Goal: Task Accomplishment & Management: Use online tool/utility

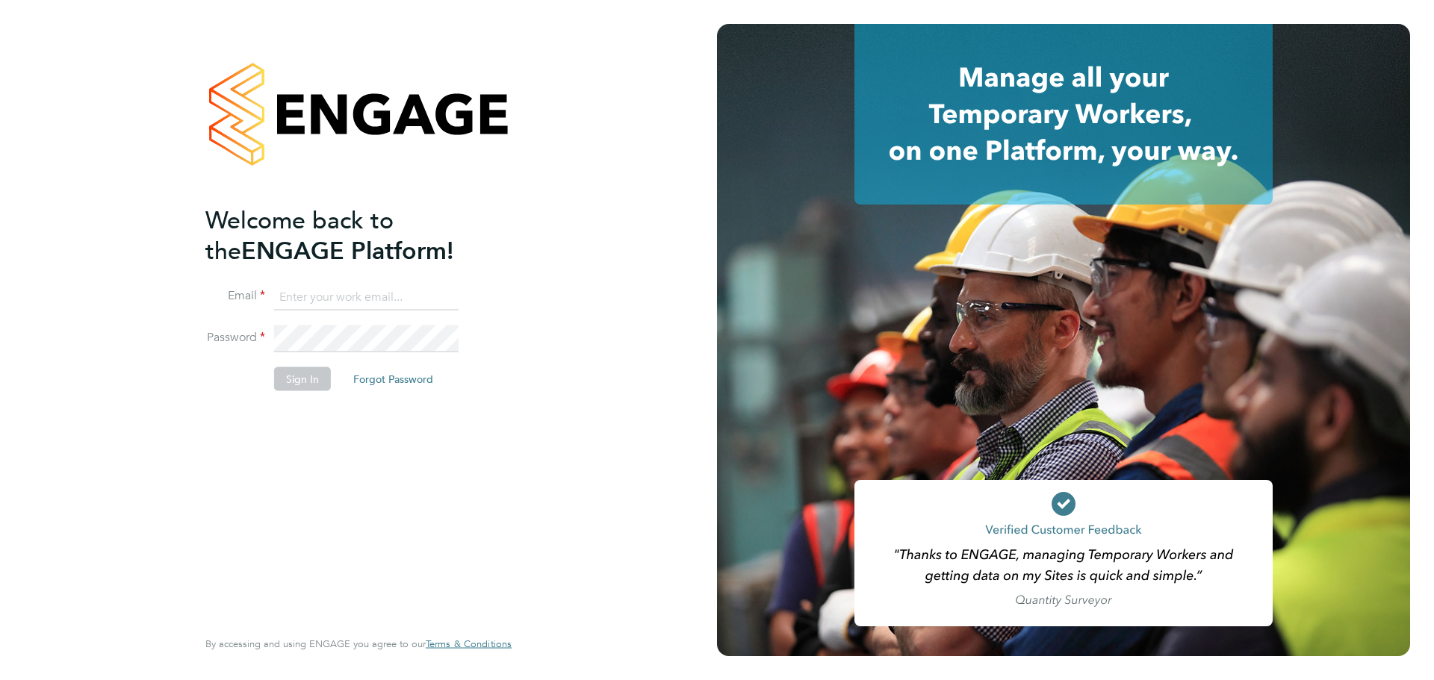
type input "lana@xede.co.uk"
drag, startPoint x: 311, startPoint y: 375, endPoint x: 365, endPoint y: 365, distance: 55.4
click at [315, 370] on button "Sign In" at bounding box center [302, 379] width 57 height 24
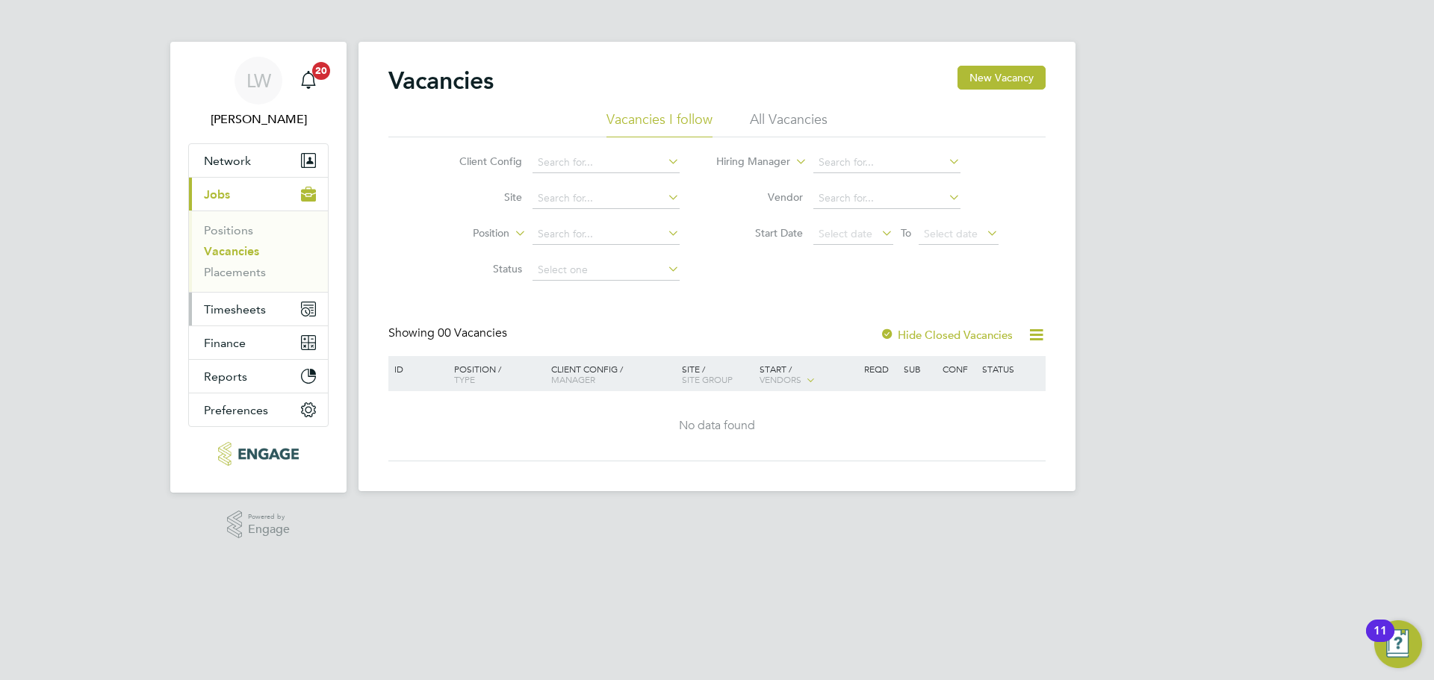
click at [255, 308] on span "Timesheets" at bounding box center [235, 309] width 62 height 14
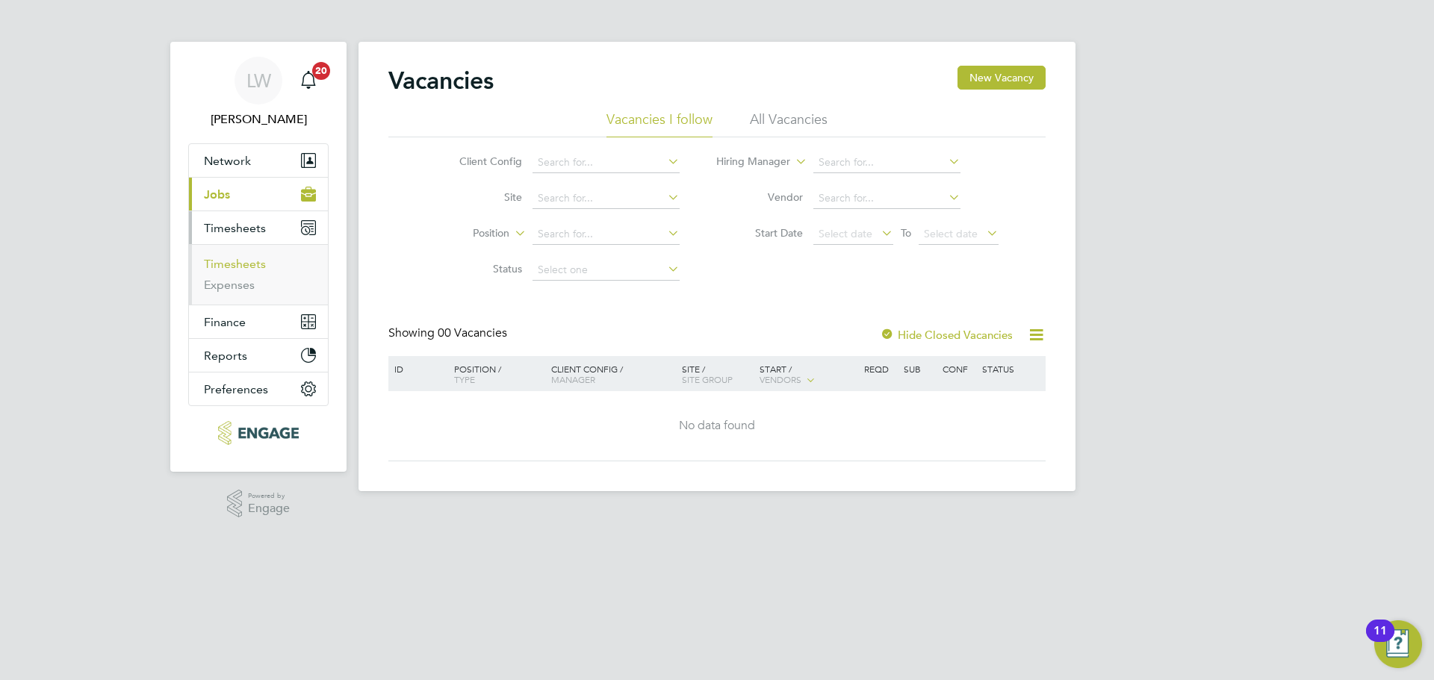
click at [238, 270] on li "Timesheets" at bounding box center [260, 267] width 112 height 21
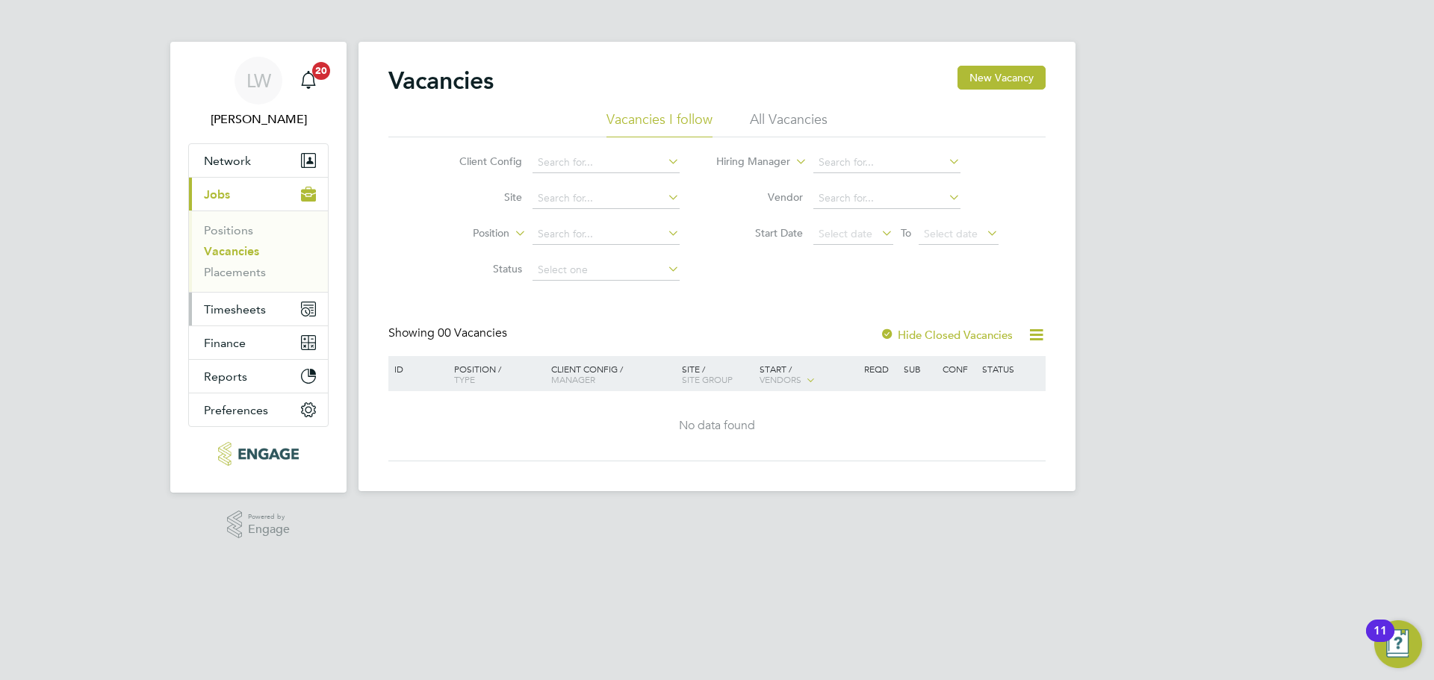
drag, startPoint x: 240, startPoint y: 316, endPoint x: 250, endPoint y: 319, distance: 10.9
click at [241, 316] on span "Timesheets" at bounding box center [235, 309] width 62 height 14
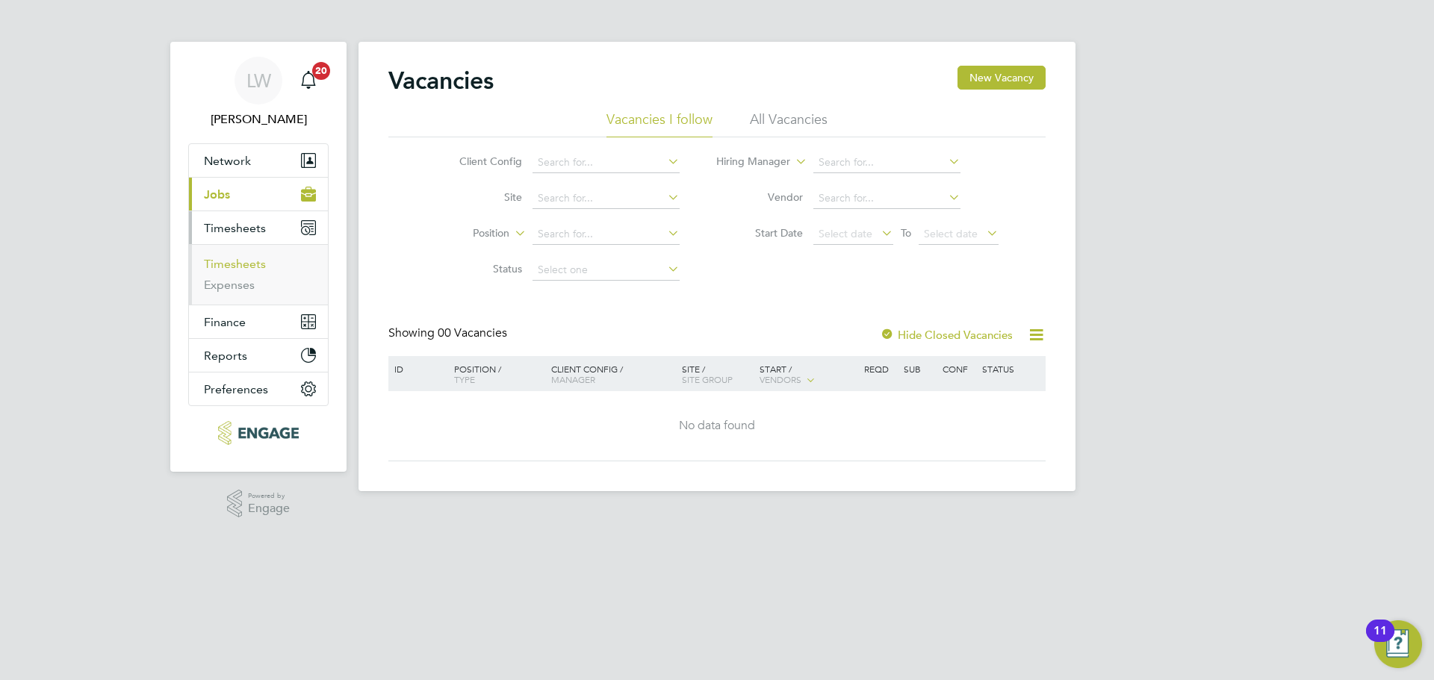
click at [238, 264] on link "Timesheets" at bounding box center [235, 264] width 62 height 14
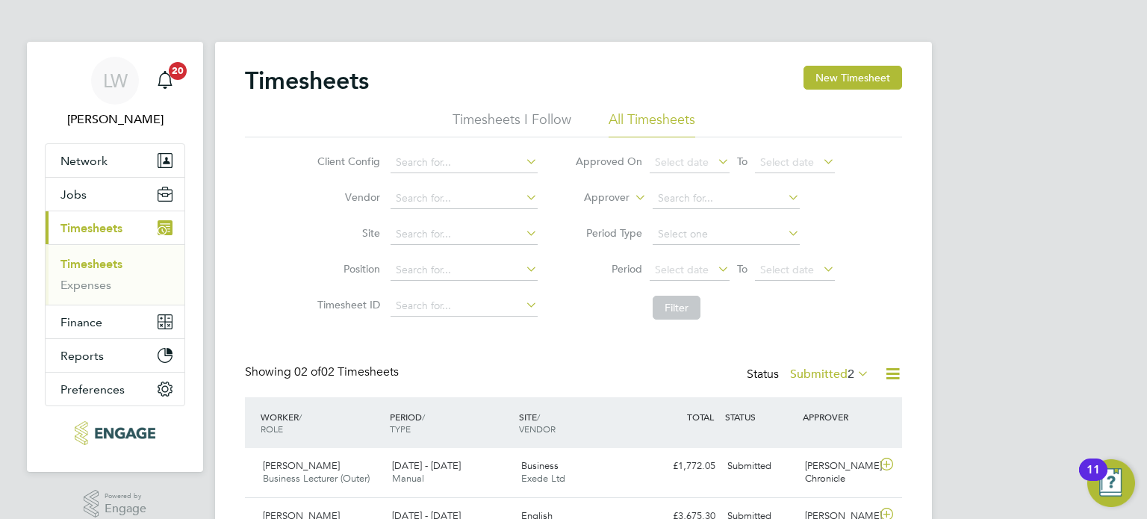
click at [79, 259] on link "Timesheets" at bounding box center [91, 264] width 62 height 14
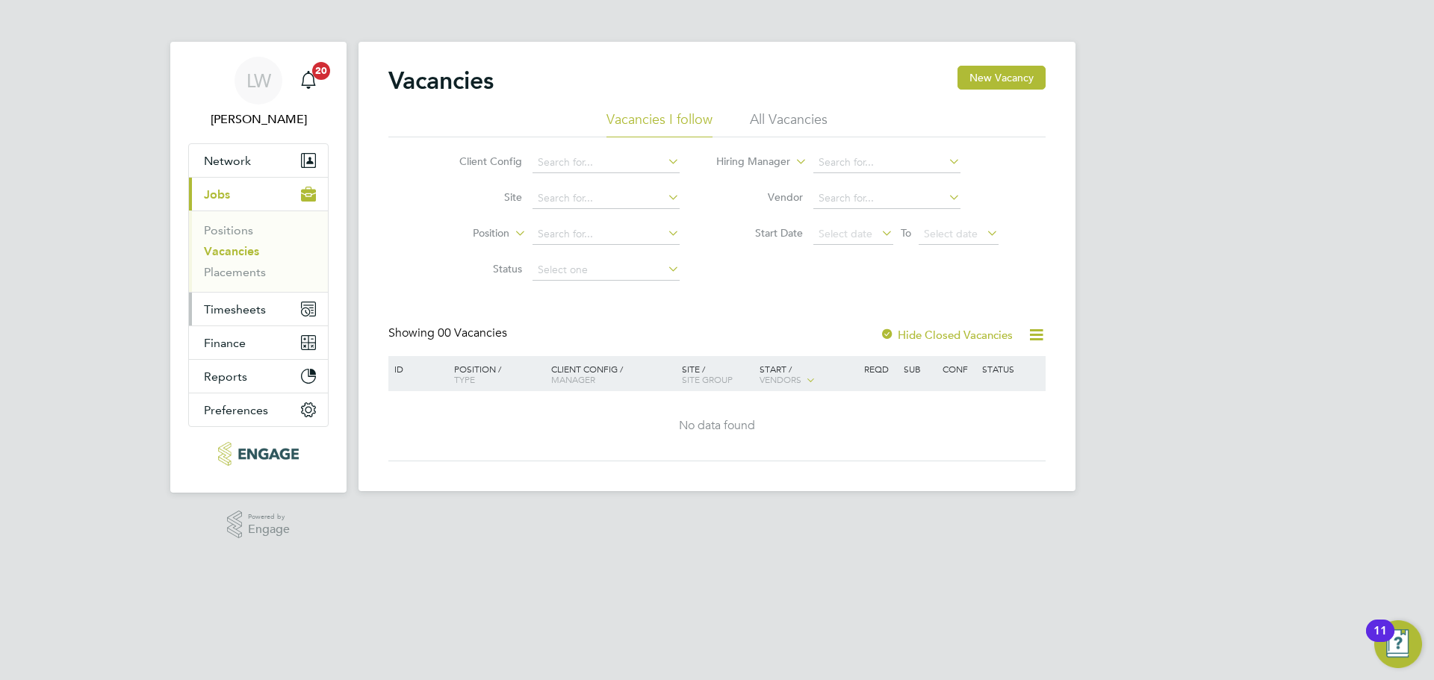
click at [240, 314] on span "Timesheets" at bounding box center [235, 309] width 62 height 14
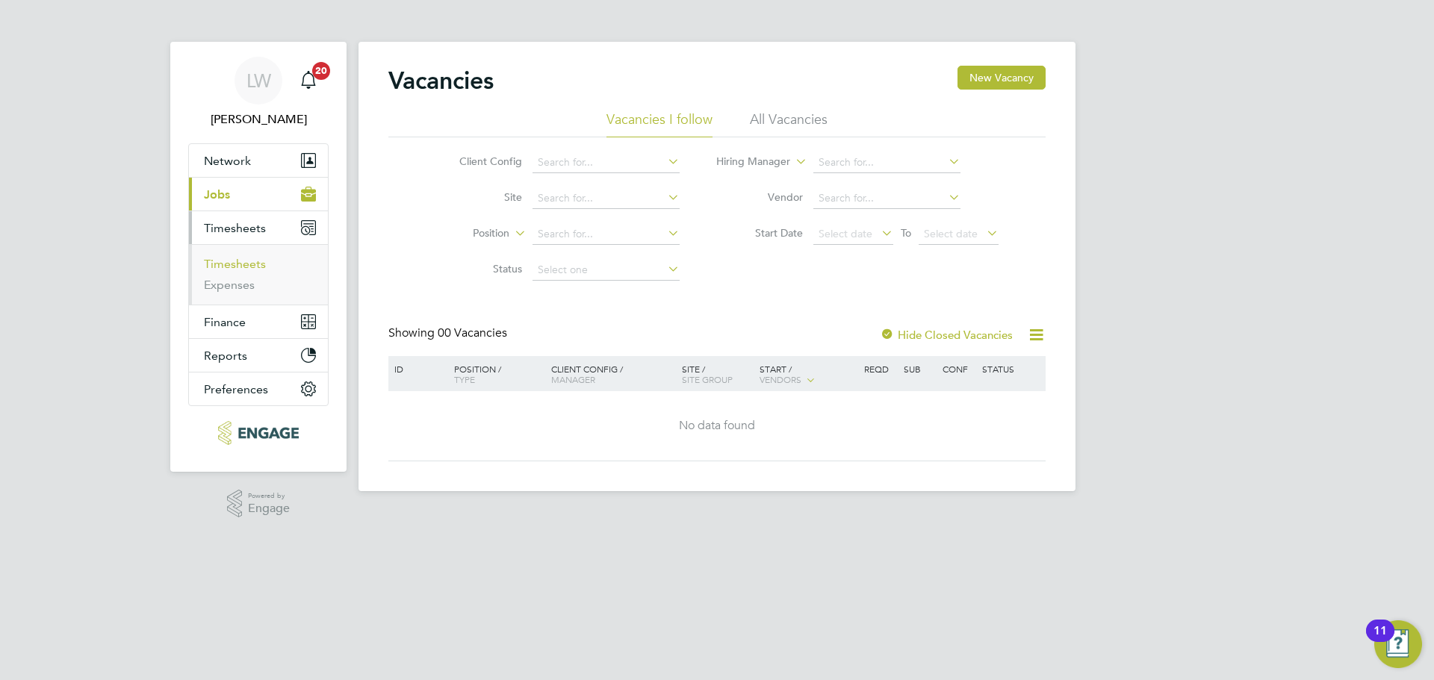
drag, startPoint x: 243, startPoint y: 271, endPoint x: 258, endPoint y: 270, distance: 15.0
click at [245, 269] on li "Timesheets" at bounding box center [260, 267] width 112 height 21
click at [249, 263] on link "Timesheets" at bounding box center [235, 264] width 62 height 14
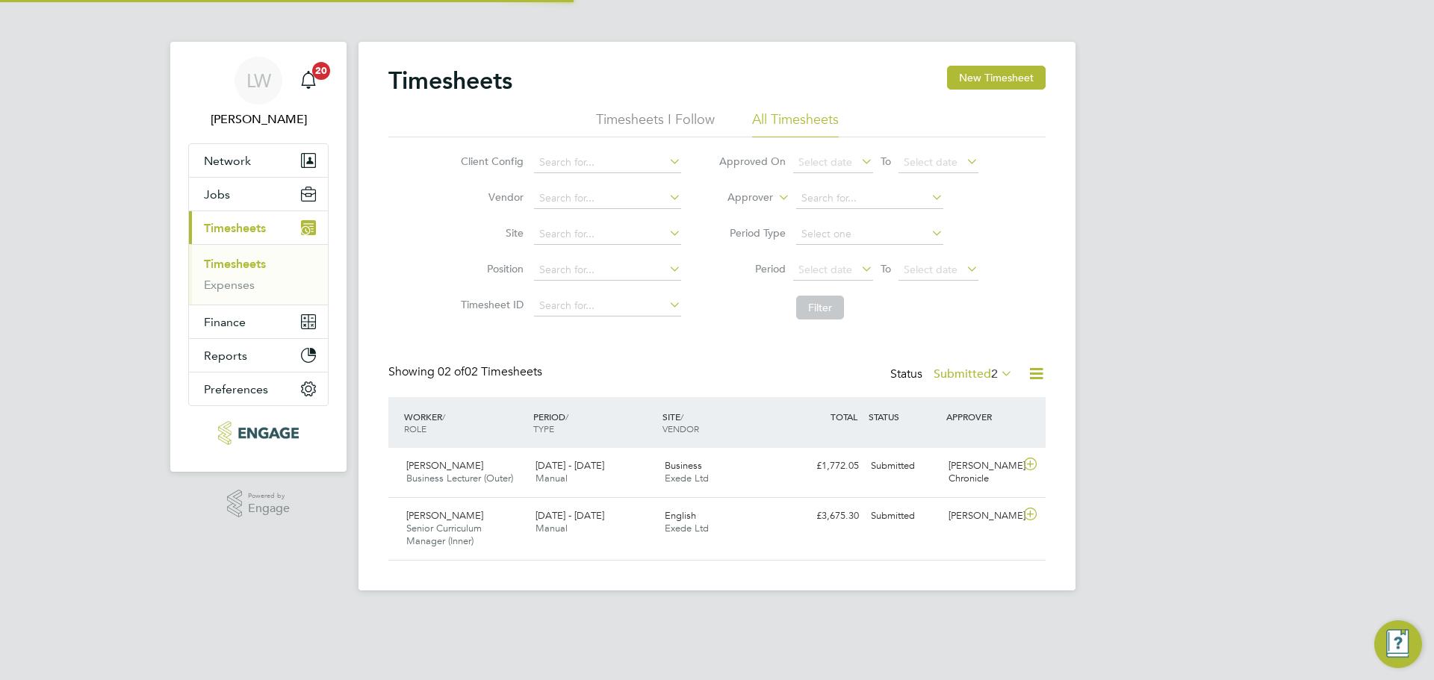
scroll to position [38, 130]
click at [997, 375] on span "2" at bounding box center [994, 374] width 7 height 15
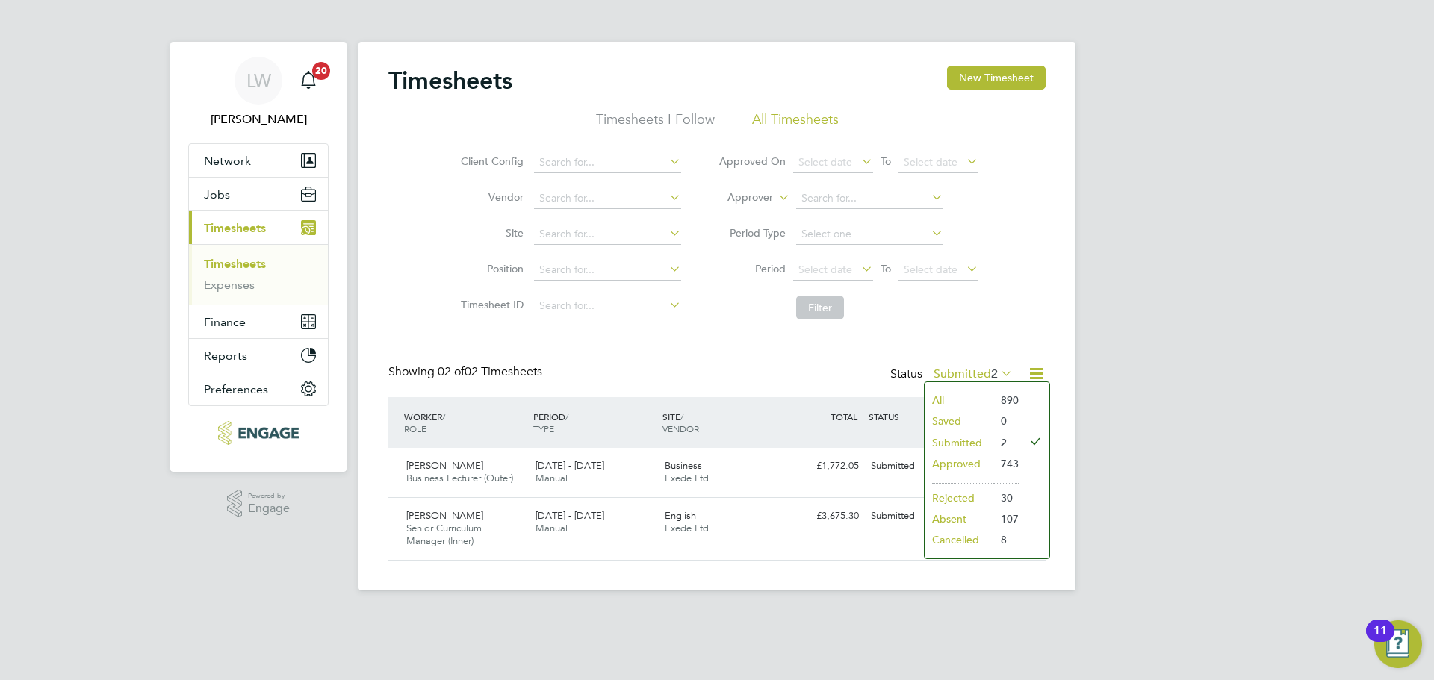
click at [951, 398] on li "All" at bounding box center [959, 400] width 69 height 21
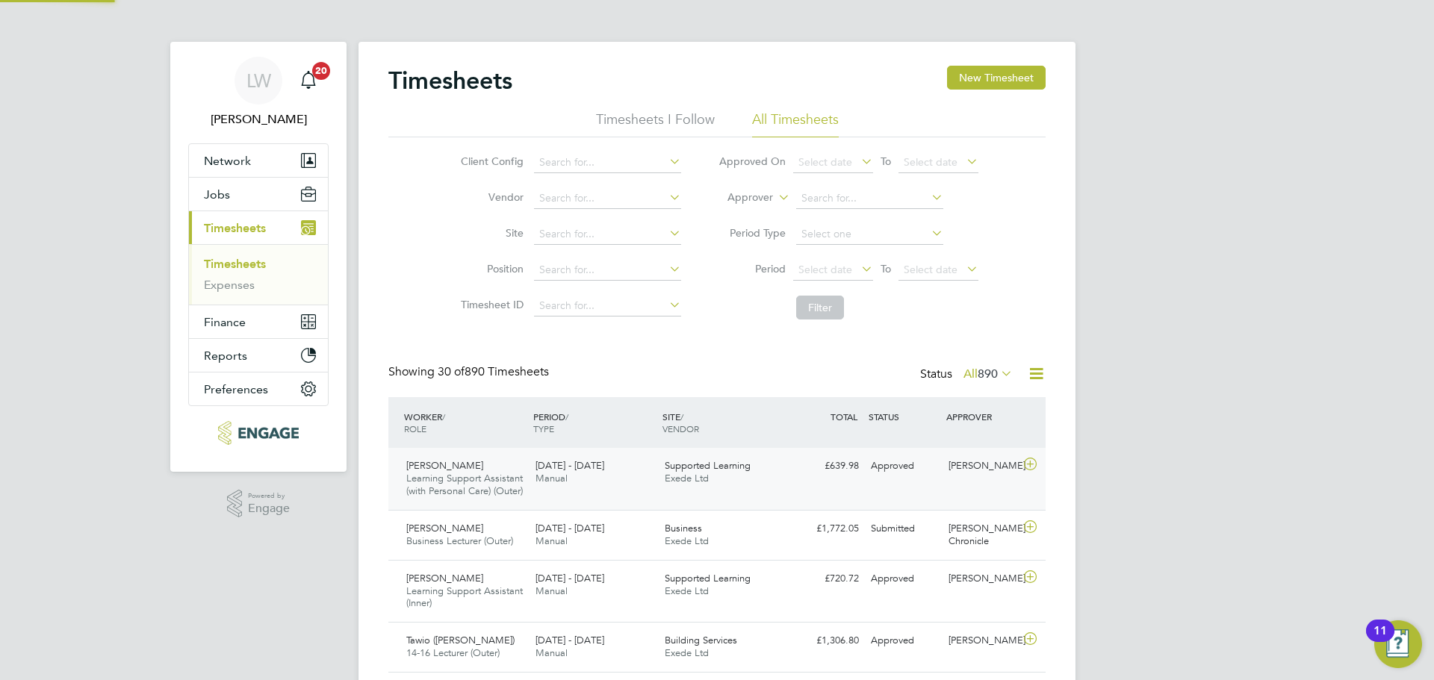
scroll to position [0, 0]
